Goal: Obtain resource: Obtain resource

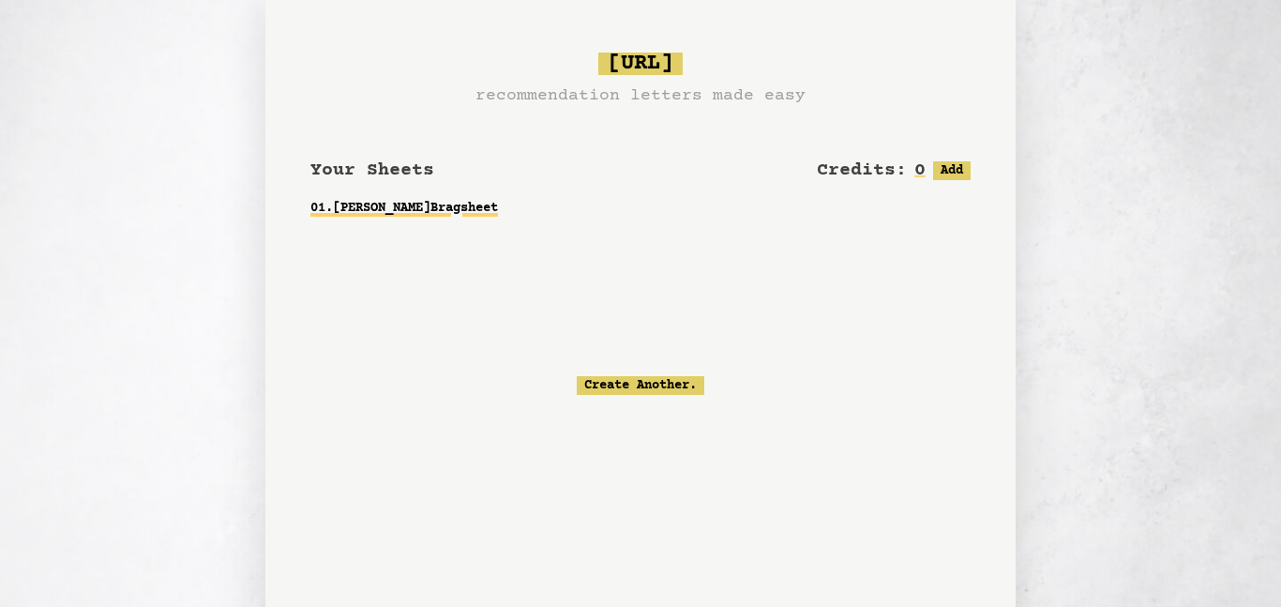
click at [461, 211] on link "01 . [PERSON_NAME] Bragsheet" at bounding box center [640, 208] width 660 height 34
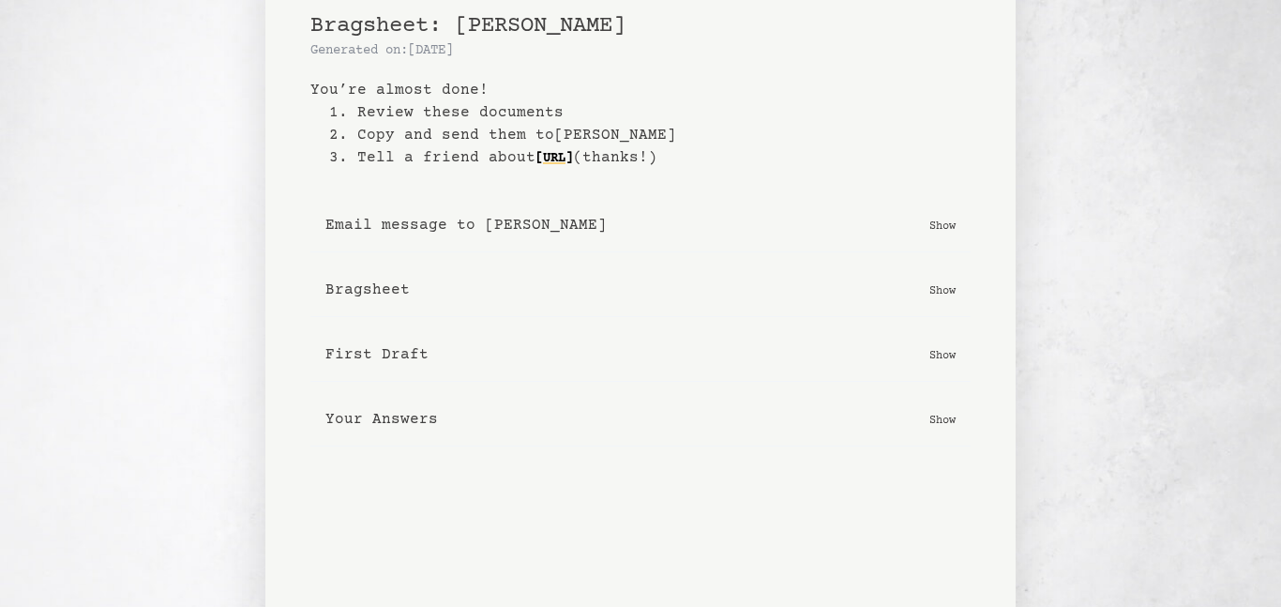
scroll to position [97, 0]
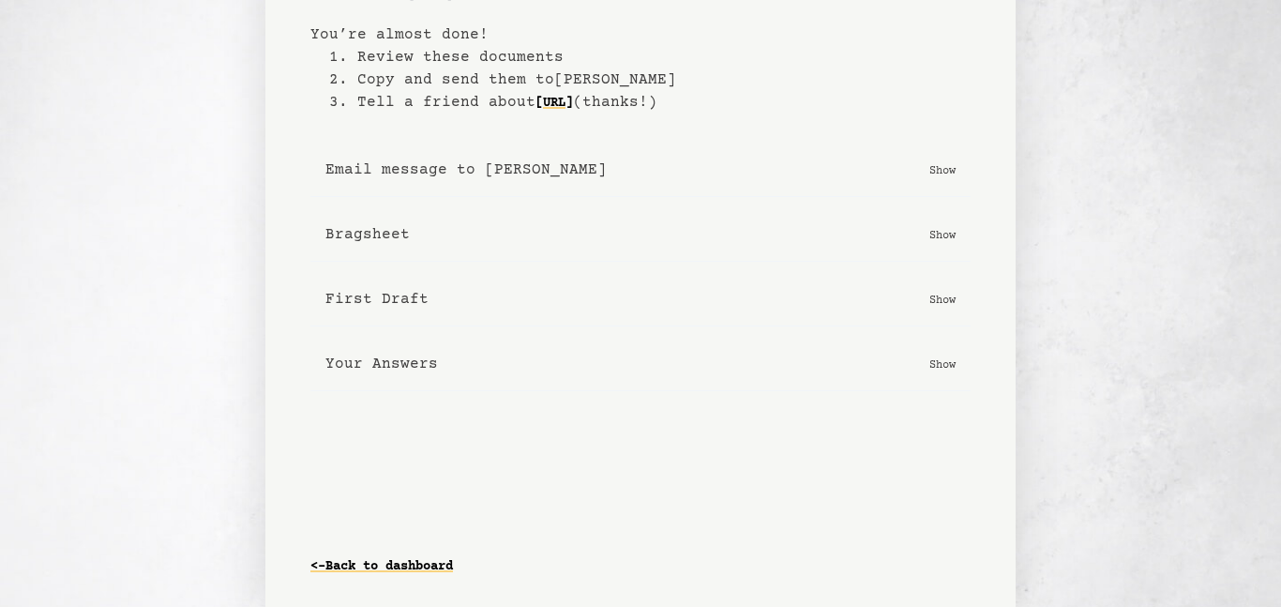
click at [943, 234] on p "Show" at bounding box center [942, 234] width 26 height 19
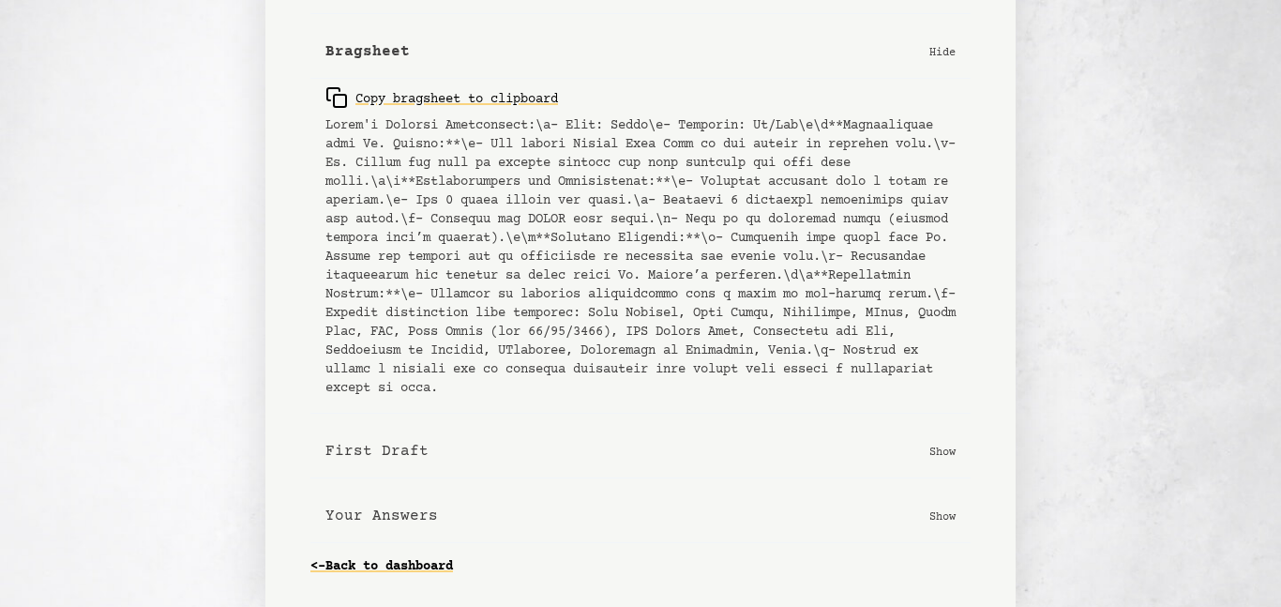
scroll to position [298, 0]
click at [942, 465] on button "First Draft Show" at bounding box center [640, 451] width 660 height 53
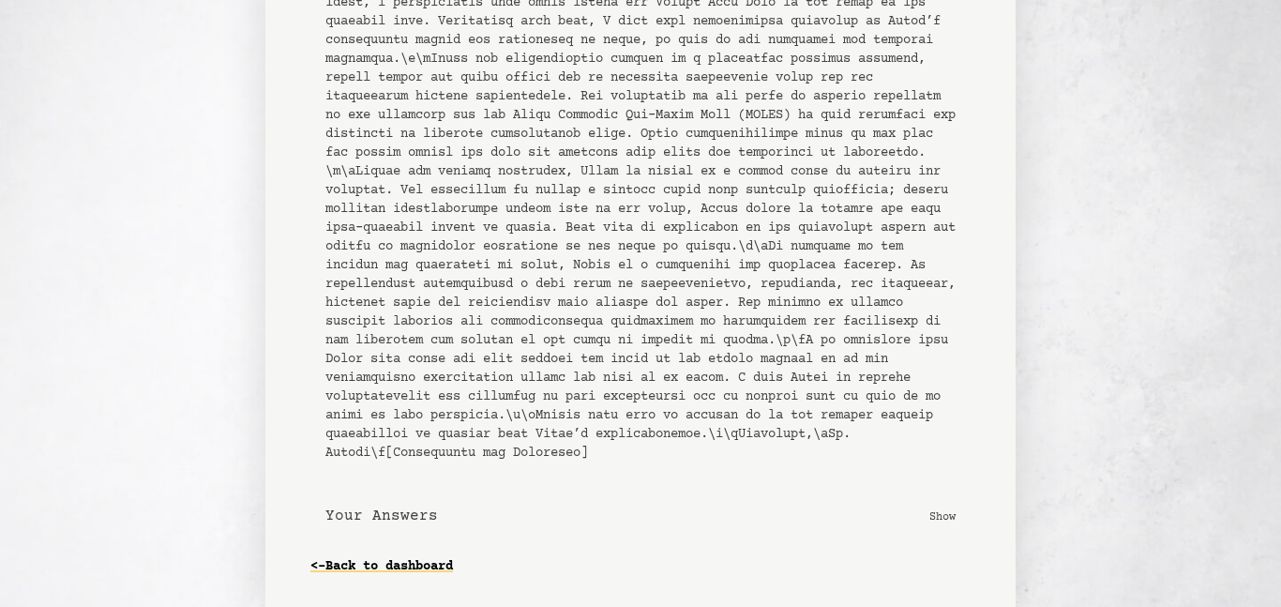
scroll to position [895, 0]
click at [940, 507] on p "Show" at bounding box center [942, 515] width 26 height 19
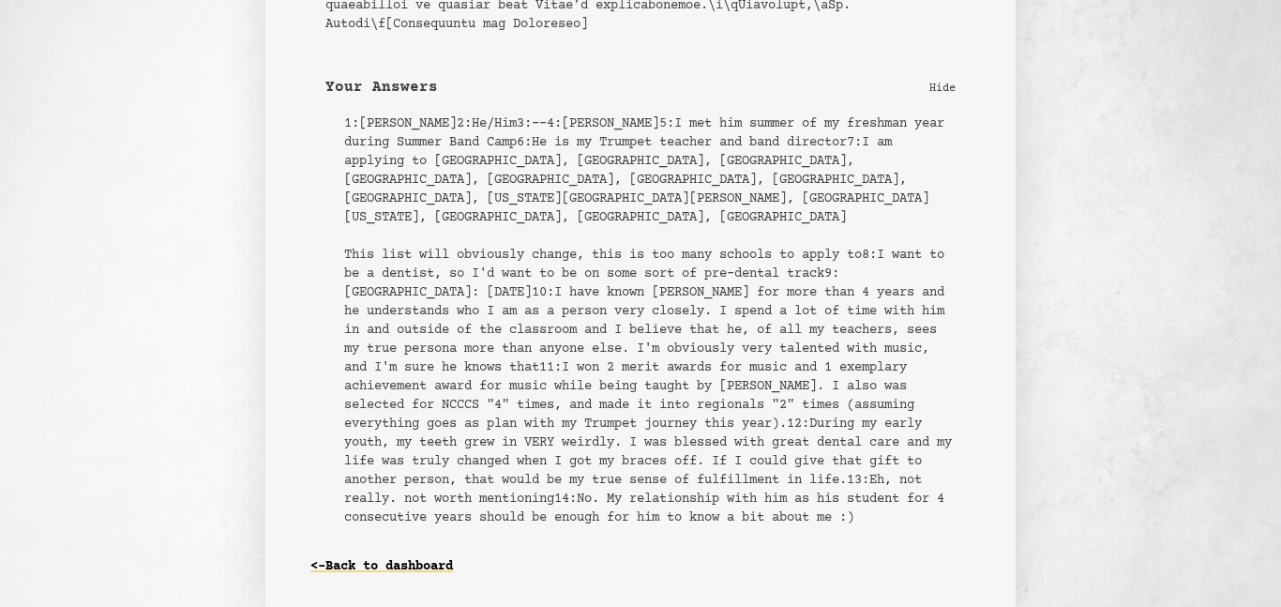
scroll to position [1319, 0]
drag, startPoint x: 566, startPoint y: 438, endPoint x: 342, endPoint y: 127, distance: 383.5
click at [342, 127] on div "1 : [PERSON_NAME] 2 : He/Him 3 : -- 4 : [PERSON_NAME] 5 : I met him summer of m…" at bounding box center [640, 328] width 660 height 428
copy pre "1 : [PERSON_NAME] 2 : He/Him 3 : -- 4 : [PERSON_NAME] 5 : I met him summer of m…"
click at [743, 322] on pre "1 : [PERSON_NAME] 2 : He/Him 3 : -- 4 : [PERSON_NAME] 5 : I met him summer of m…" at bounding box center [649, 320] width 611 height 413
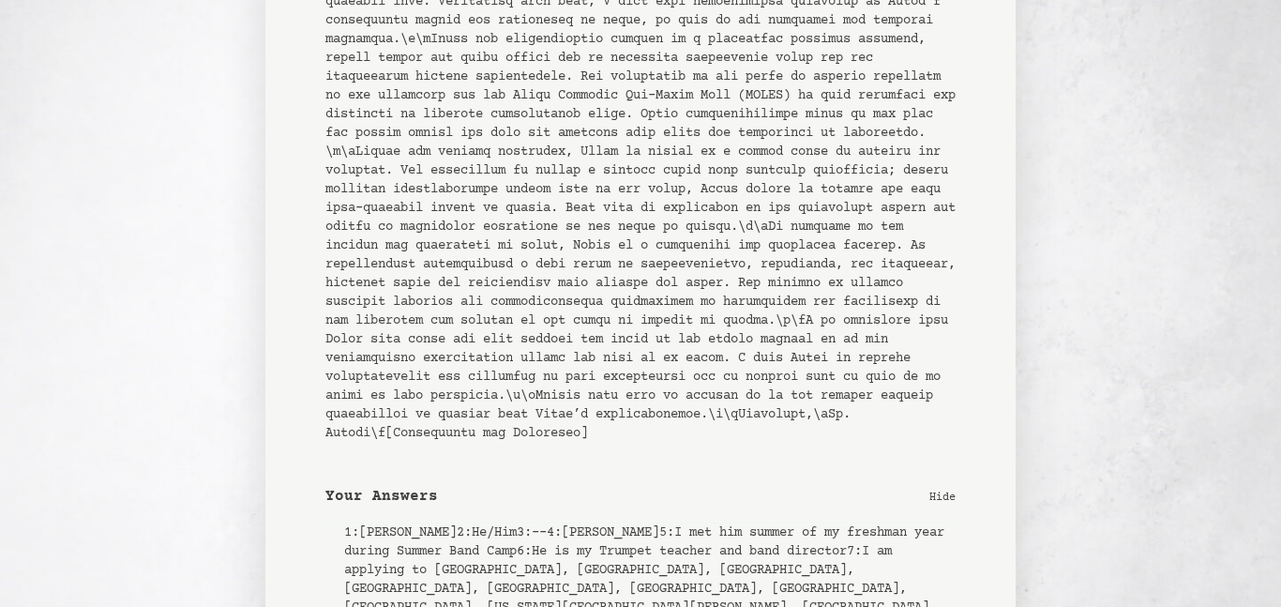
scroll to position [988, 0]
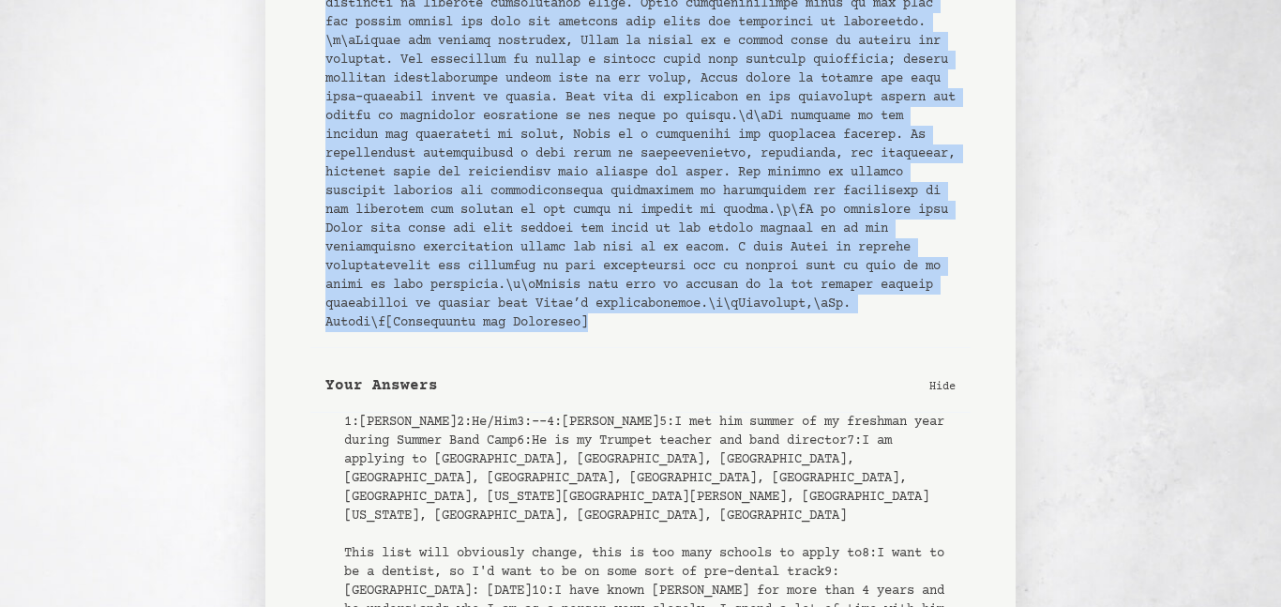
drag, startPoint x: 325, startPoint y: 183, endPoint x: 952, endPoint y: 362, distance: 651.4
click at [952, 332] on pre at bounding box center [640, 69] width 630 height 525
copy pre "Lo Ipsu Do Sit Ametcon,\a\eLi se doei tempo incididu utla E dolor ma aliquaeni …"
